Goal: Find contact information: Find contact information

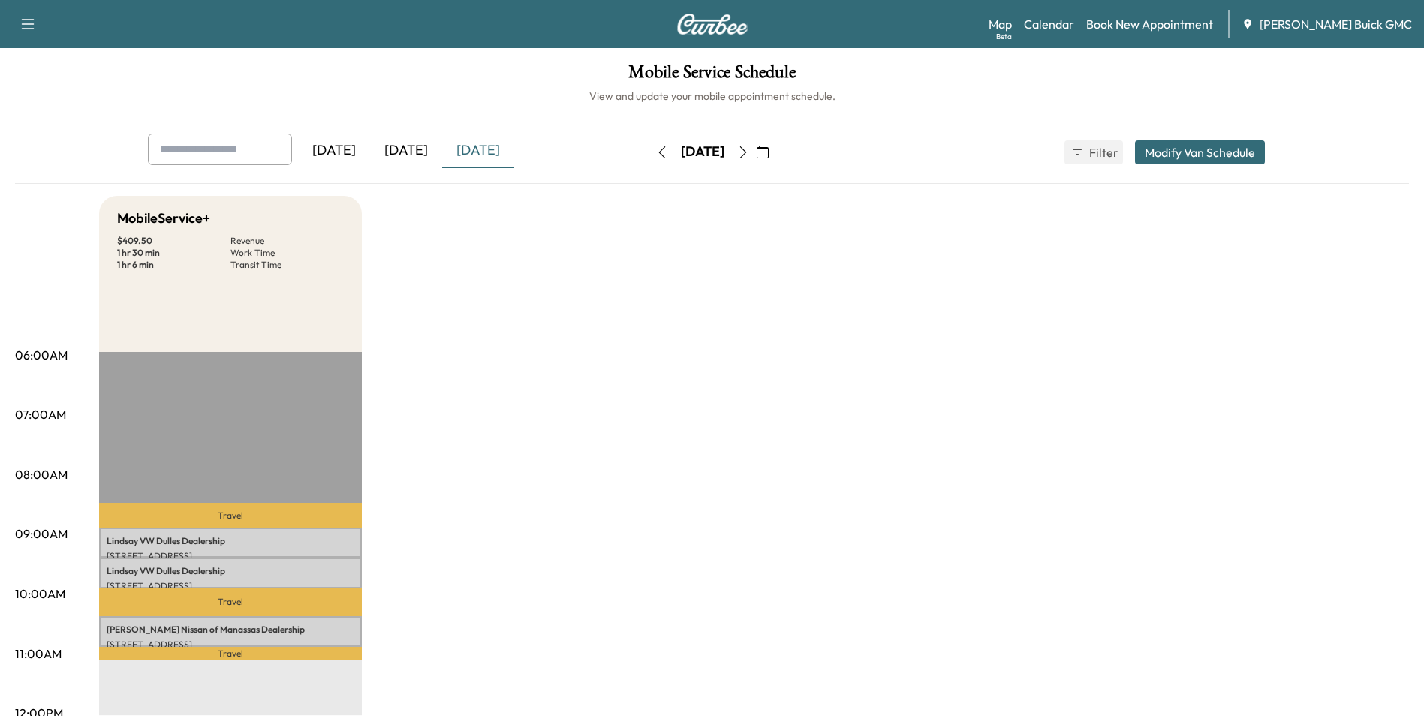
click at [412, 147] on div "[DATE]" at bounding box center [406, 151] width 72 height 35
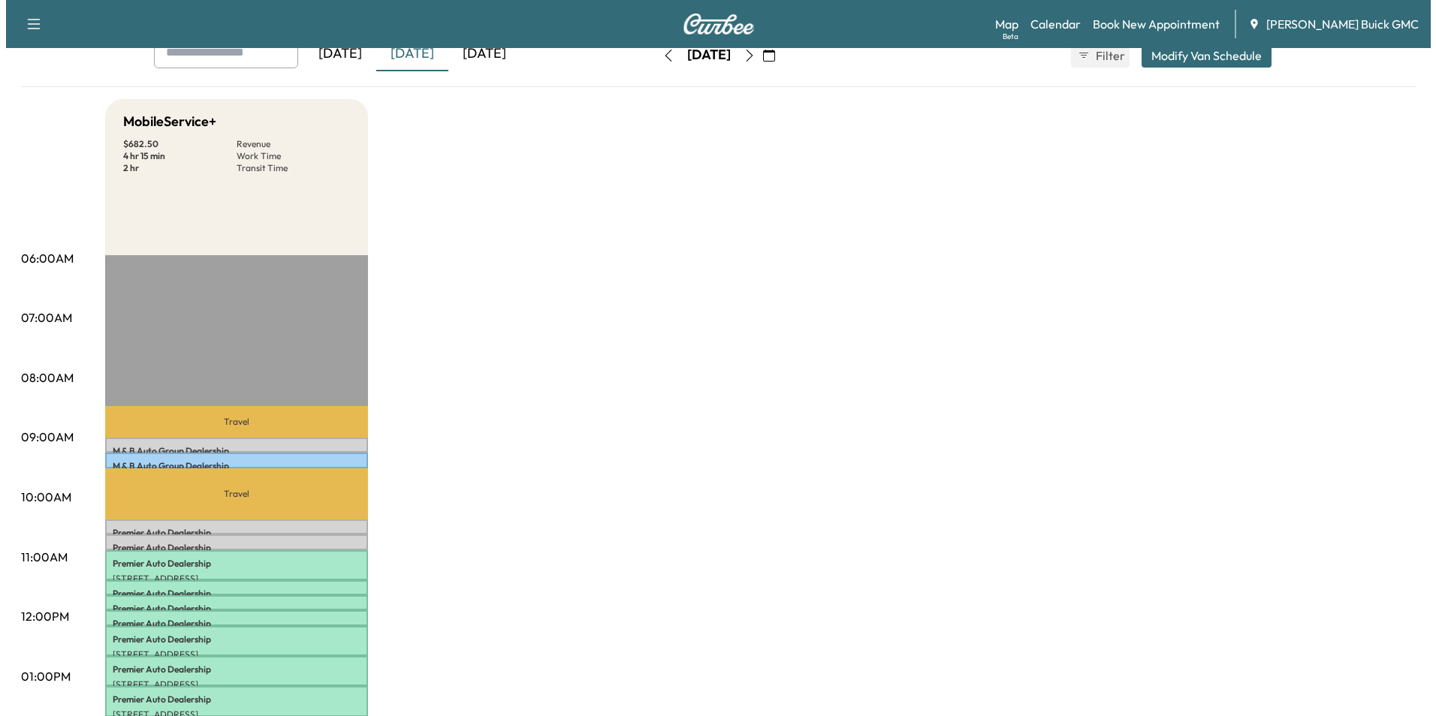
scroll to position [75, 0]
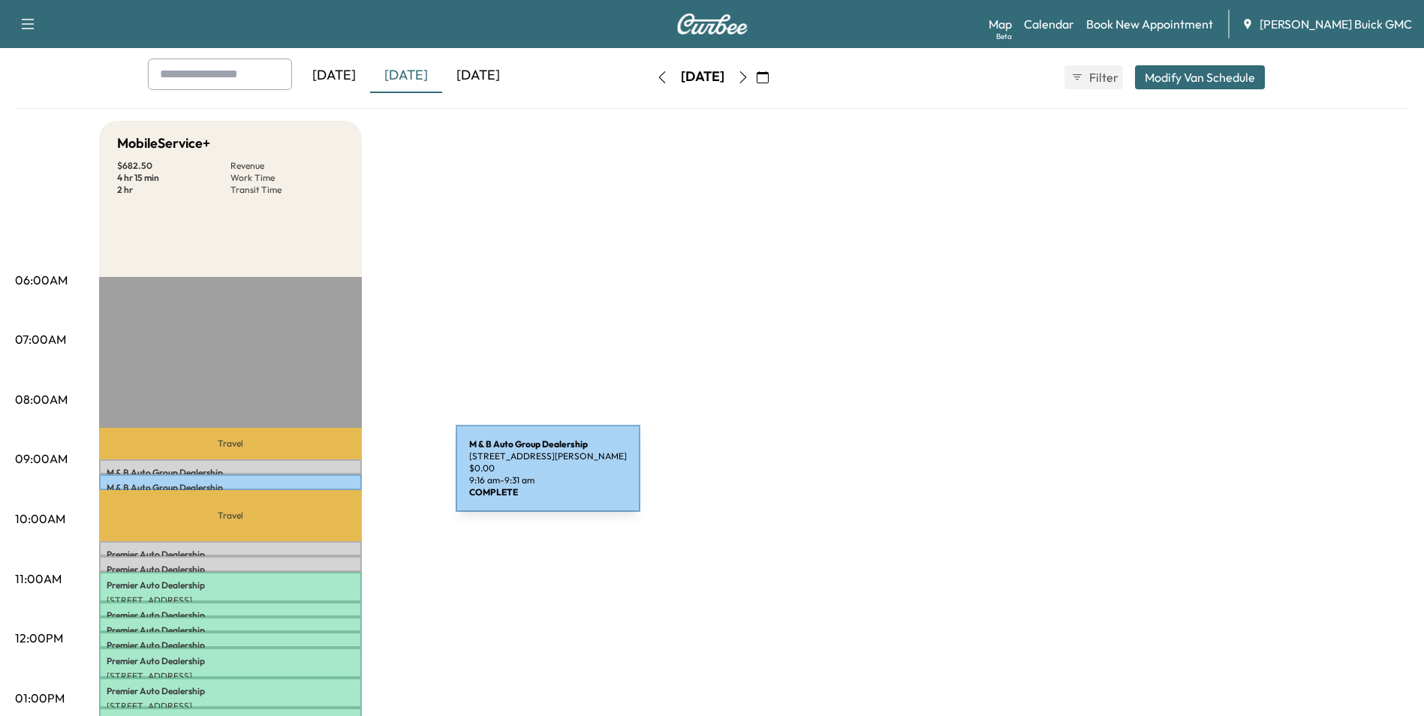
click at [343, 478] on div "M & B Auto Group Dealership [STREET_ADDRESS] $ 0.00 9:16 am - 9:31 am" at bounding box center [230, 482] width 263 height 15
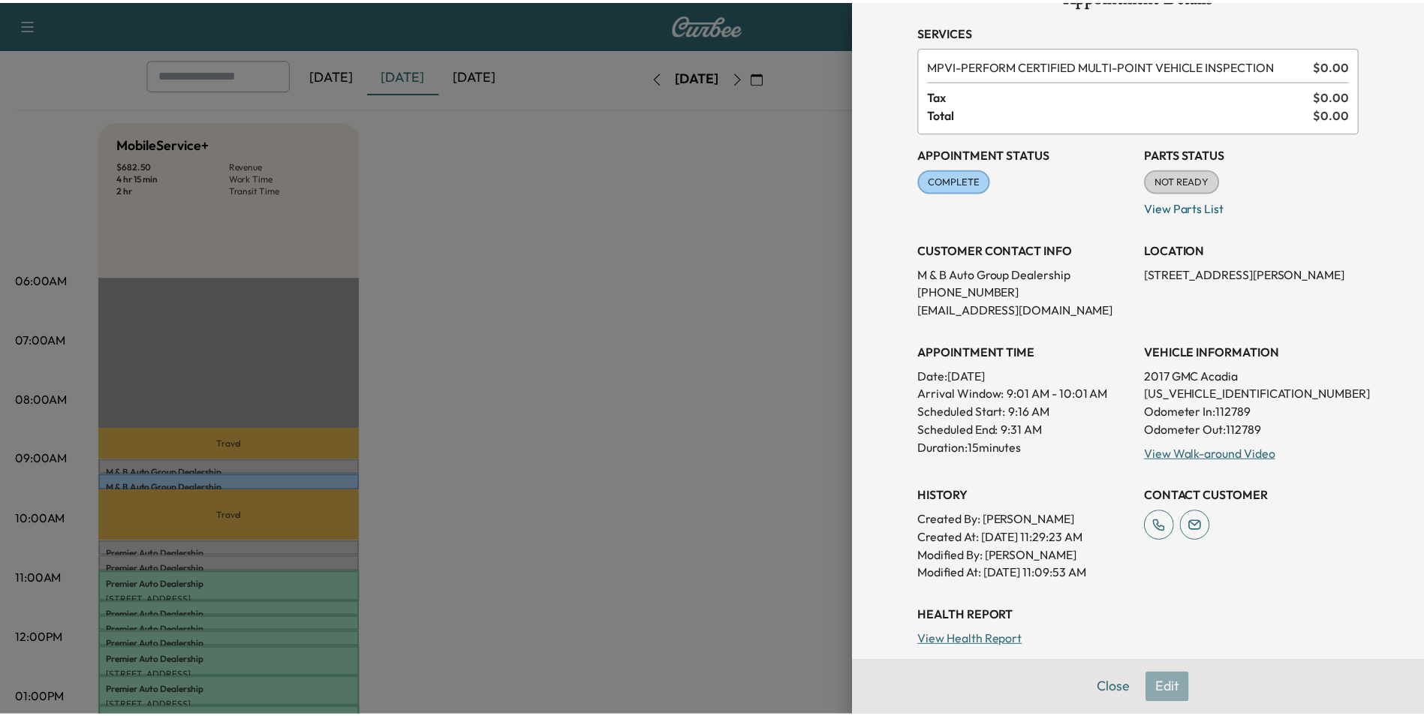
scroll to position [8, 0]
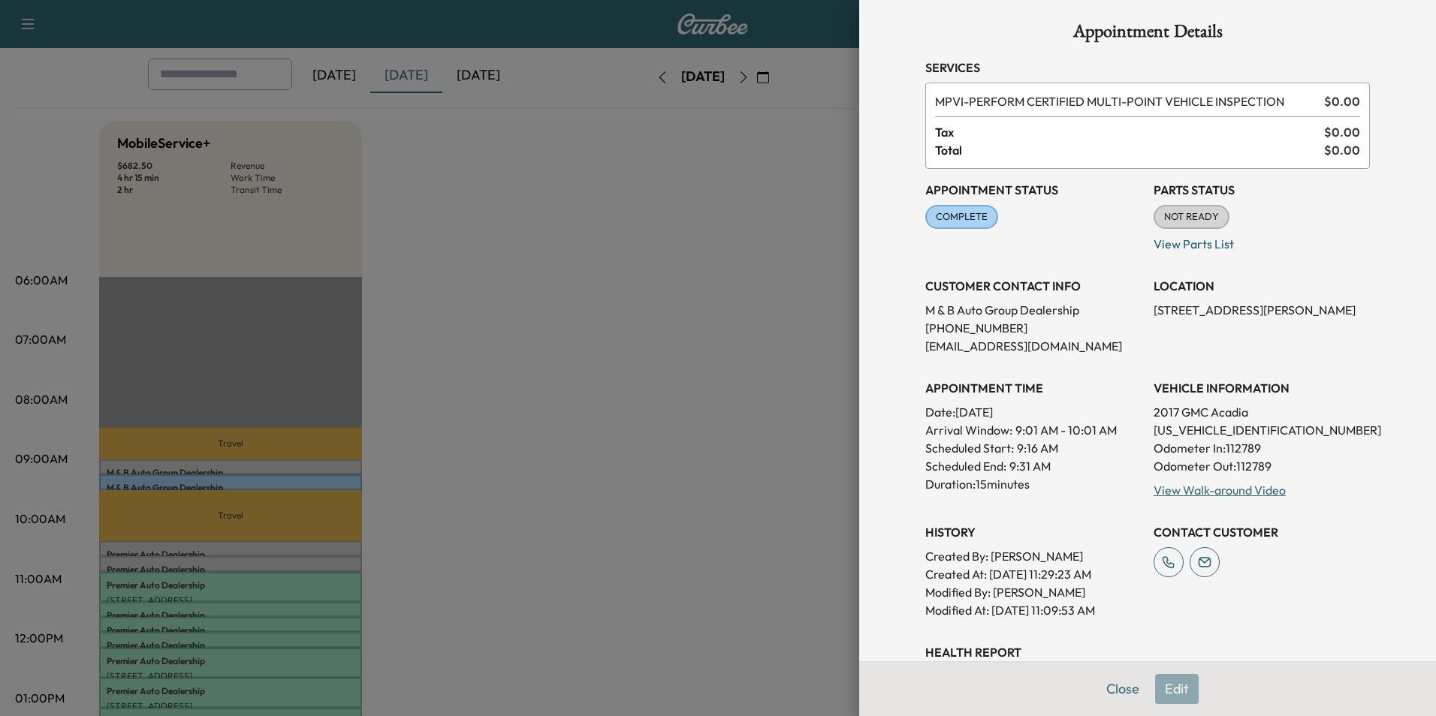
click at [553, 407] on div at bounding box center [718, 358] width 1436 height 716
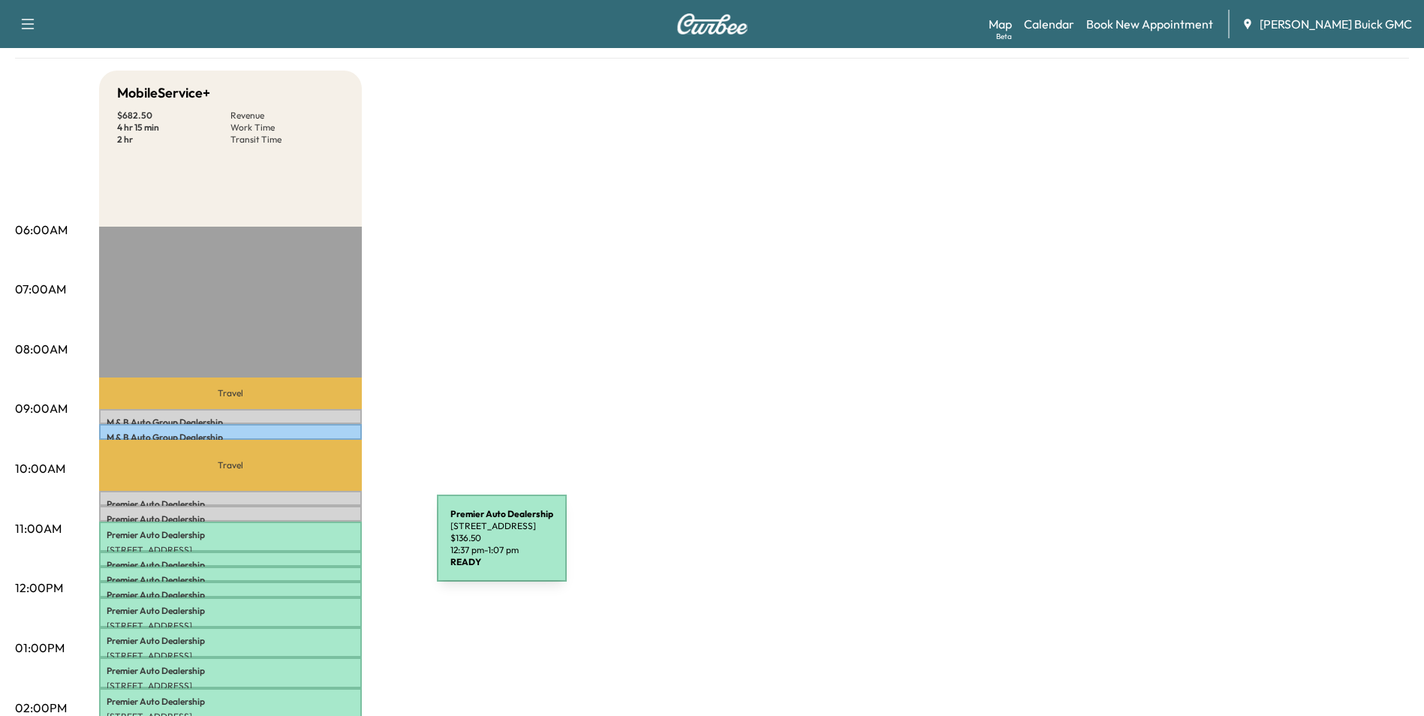
scroll to position [225, 0]
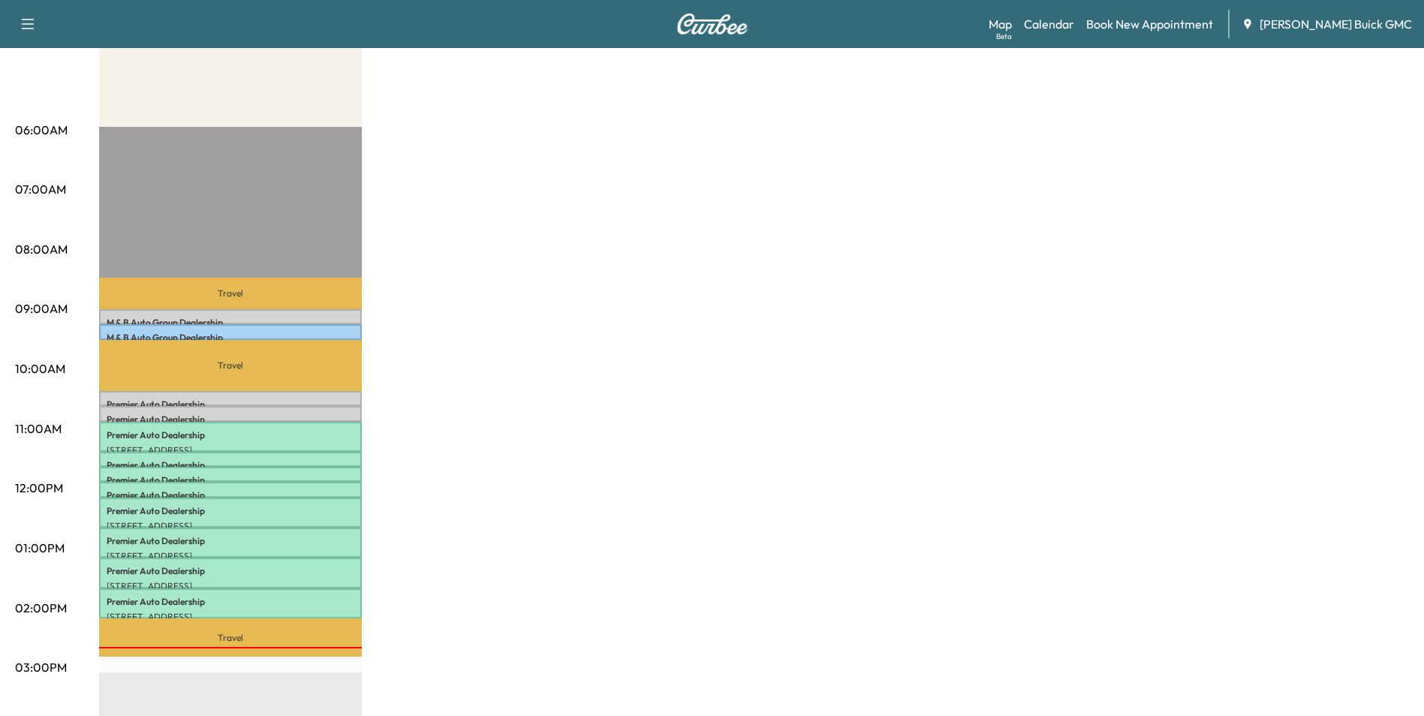
click at [425, 365] on div "MobileService+ $ 682.50 Revenue 4 hr 15 min Work Time 2 hr Transit Time Travel …" at bounding box center [754, 534] width 1310 height 1126
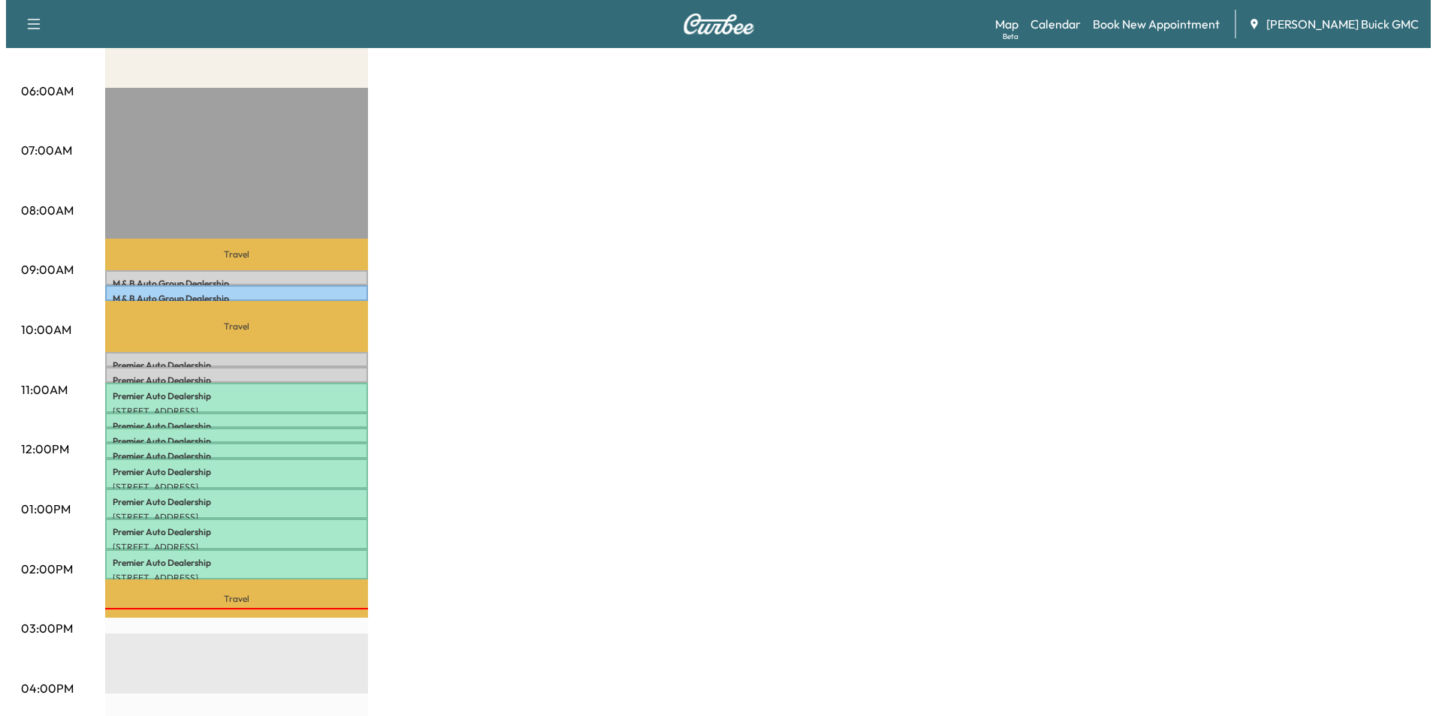
scroll to position [300, 0]
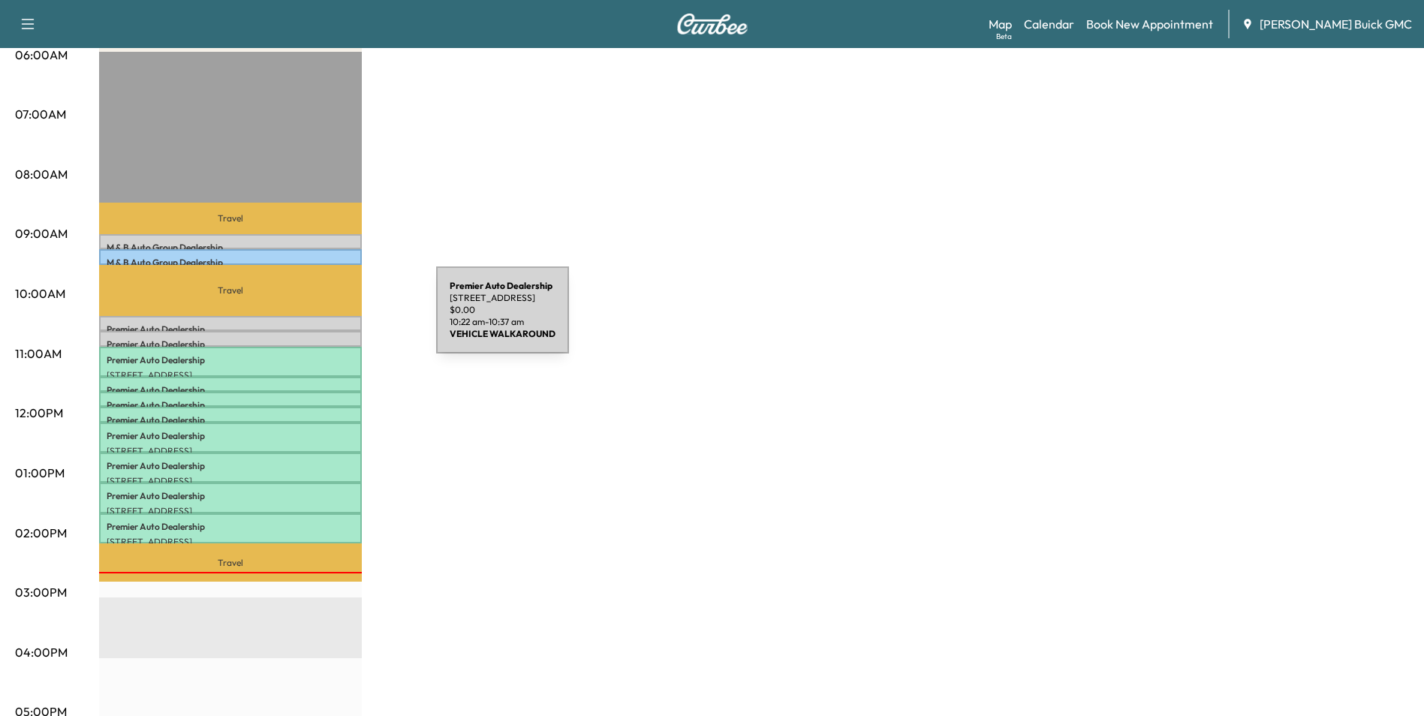
click at [324, 319] on div "Premier Auto Dealership [STREET_ADDRESS] $ 0.00 10:22 am - 10:37 am" at bounding box center [230, 323] width 263 height 15
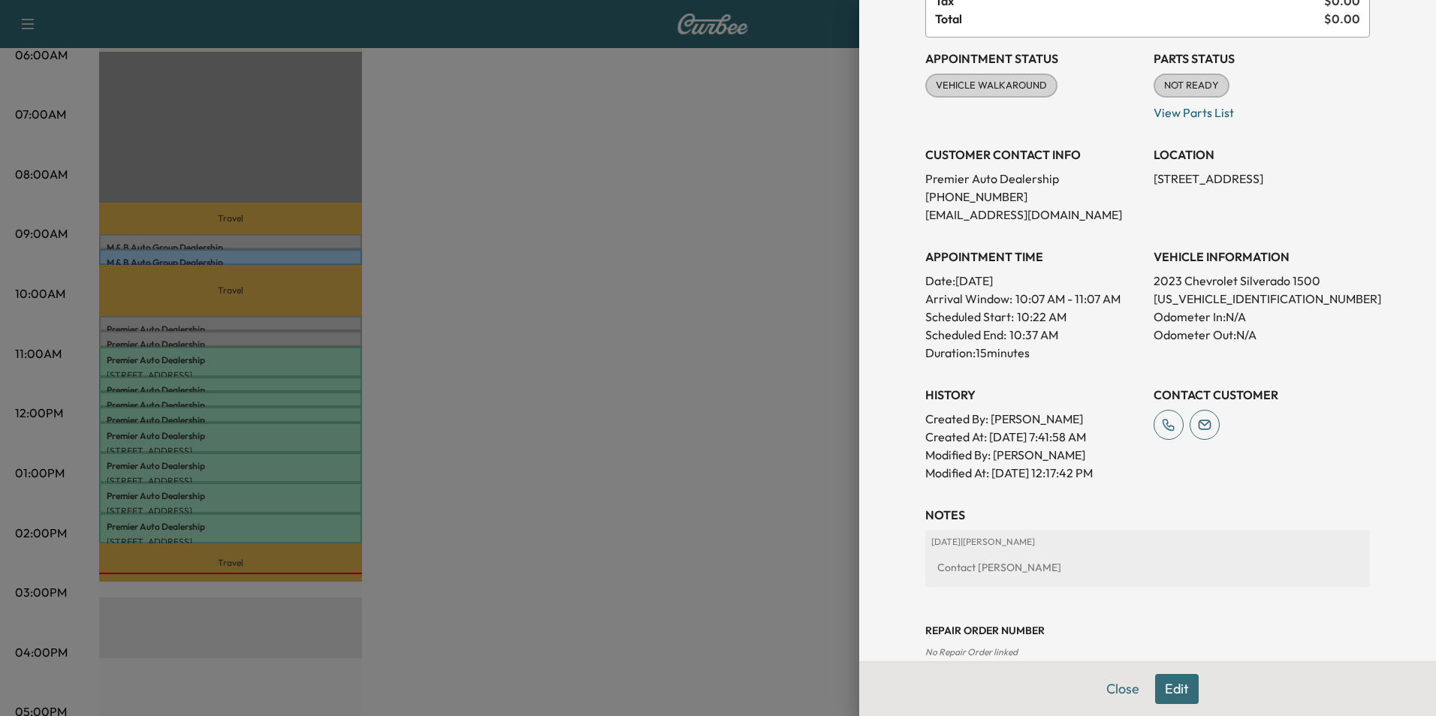
scroll to position [11, 0]
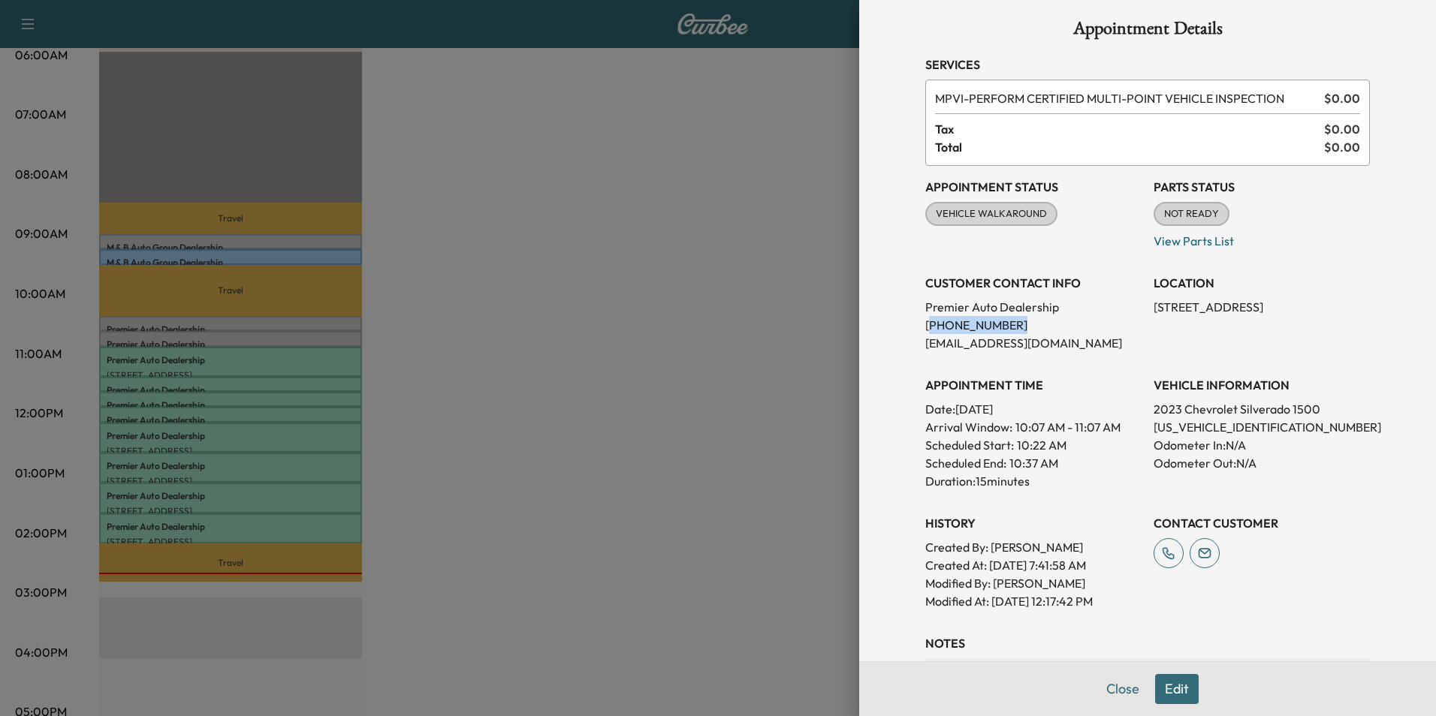
drag, startPoint x: 917, startPoint y: 322, endPoint x: 1005, endPoint y: 321, distance: 88.6
click at [1005, 321] on p "[PHONE_NUMBER]" at bounding box center [1033, 325] width 216 height 18
copy p "540) 659-2525"
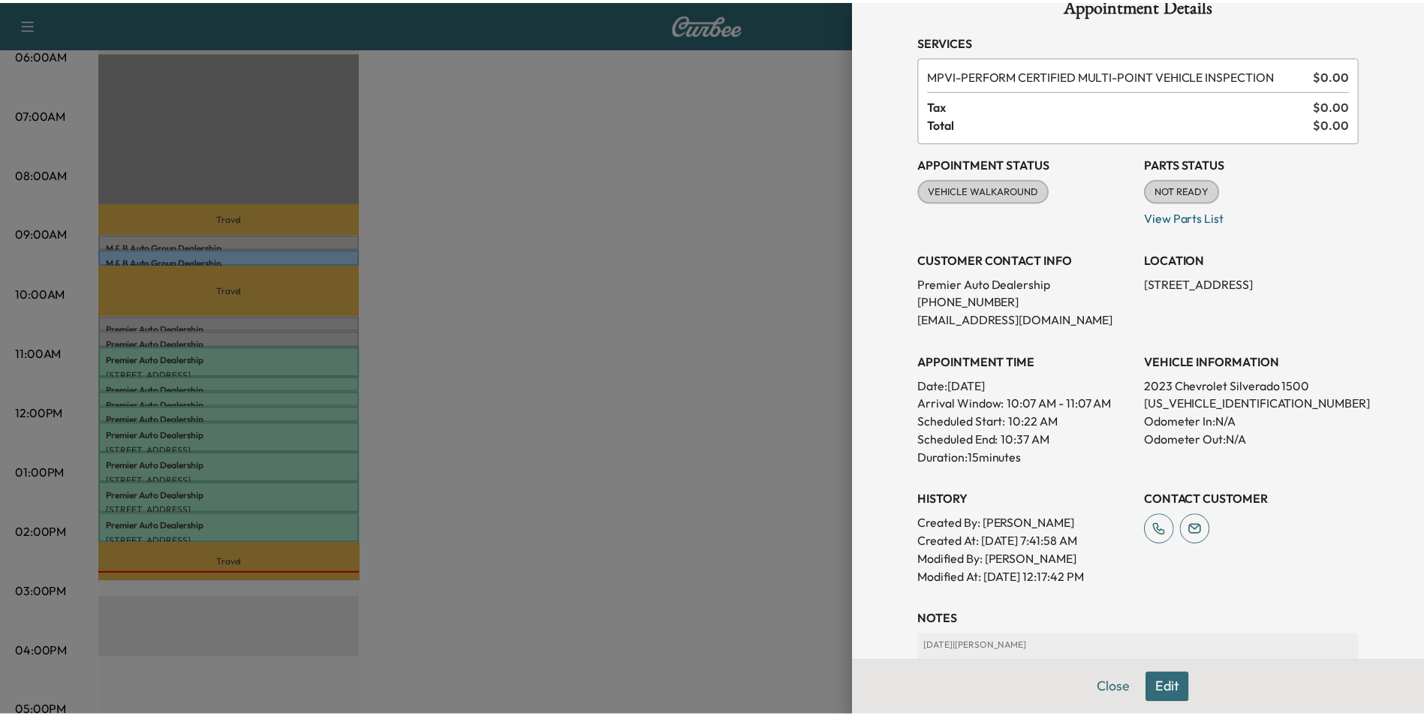
scroll to position [0, 0]
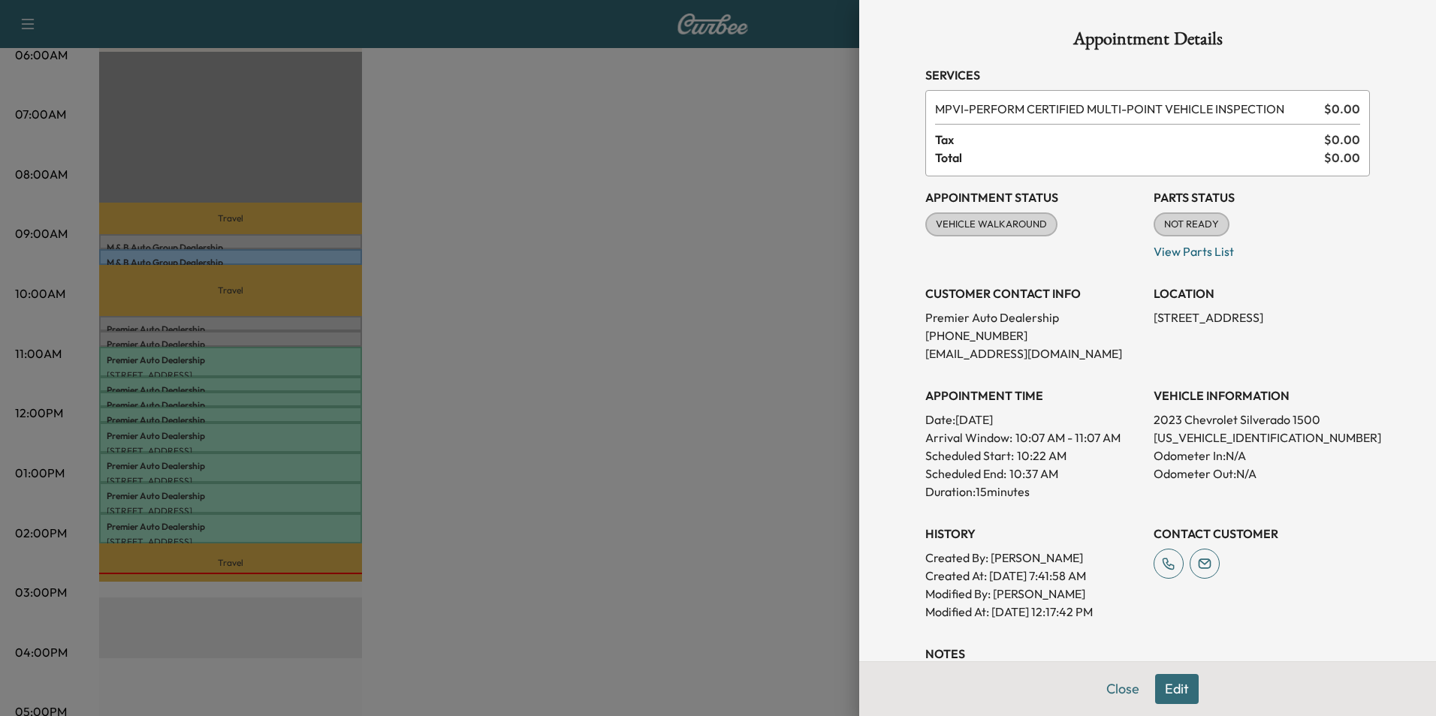
drag, startPoint x: 698, startPoint y: 214, endPoint x: 687, endPoint y: 213, distance: 10.5
click at [697, 215] on div at bounding box center [718, 358] width 1436 height 716
